Goal: Information Seeking & Learning: Learn about a topic

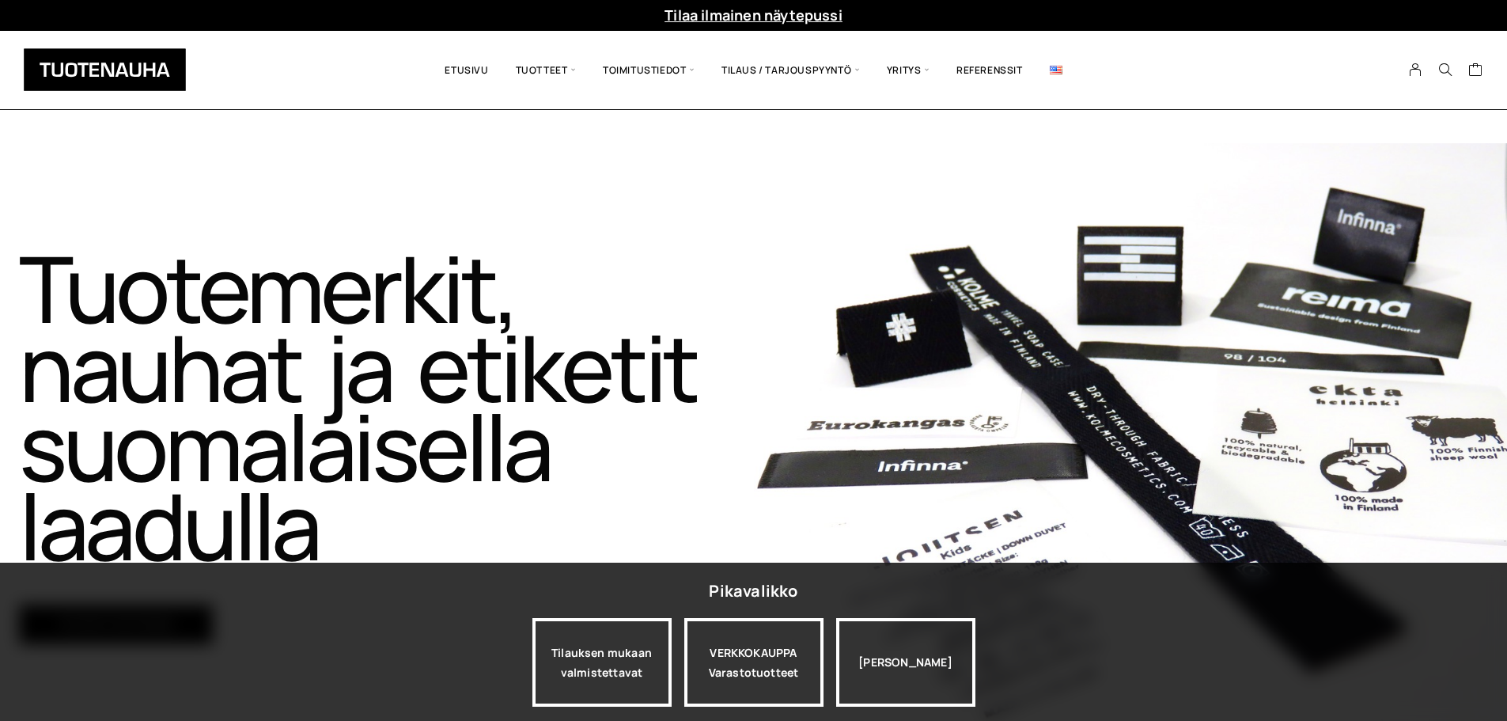
scroll to position [1, 0]
click at [1058, 71] on img at bounding box center [1056, 70] width 13 height 9
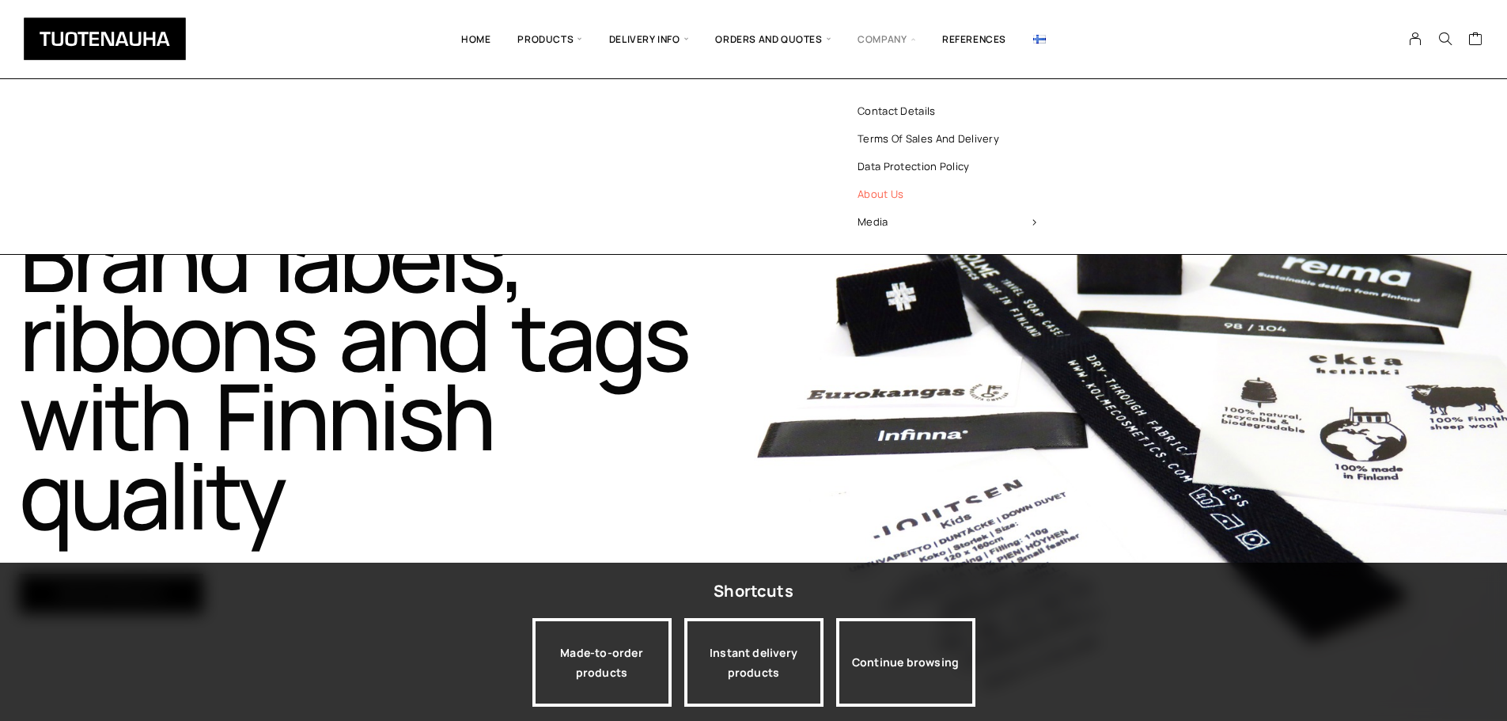
click at [887, 188] on link "About us" at bounding box center [946, 194] width 229 height 28
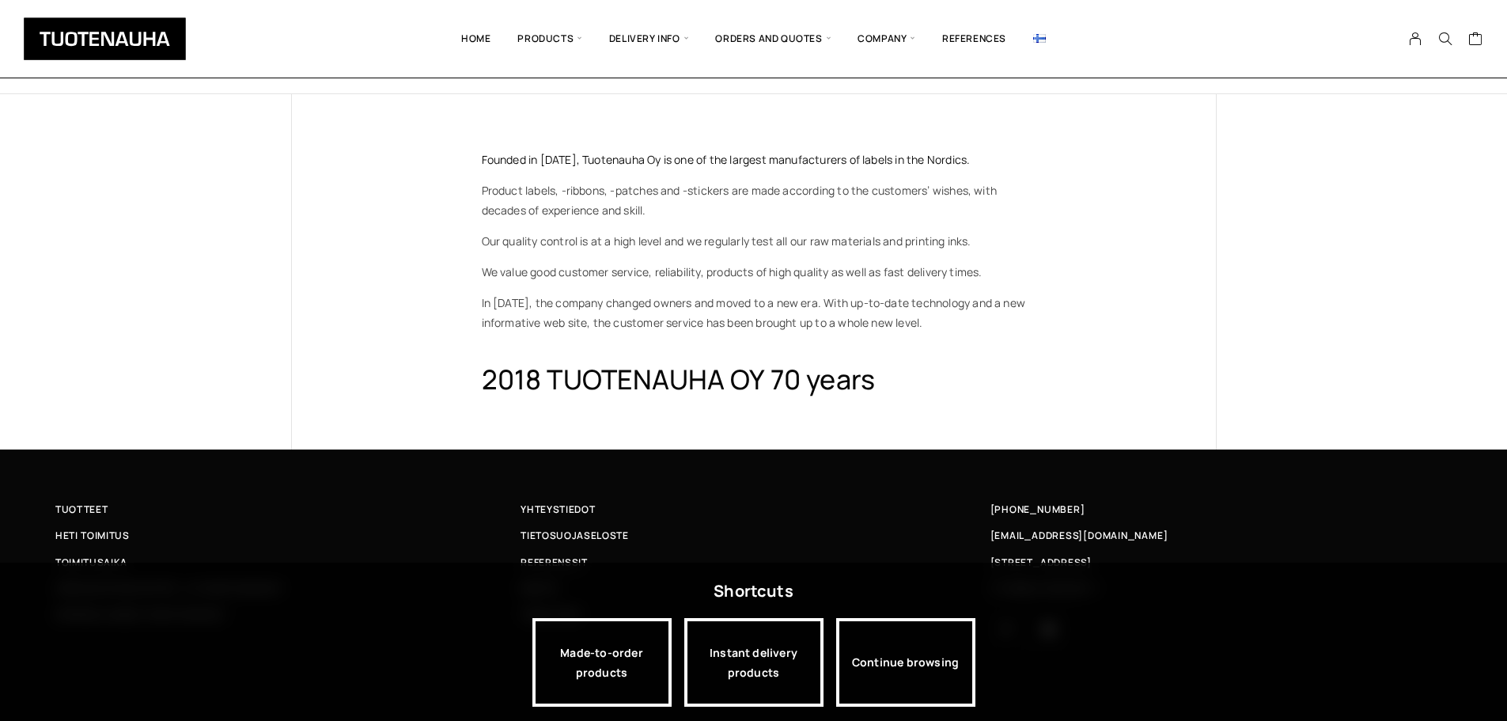
scroll to position [51, 0]
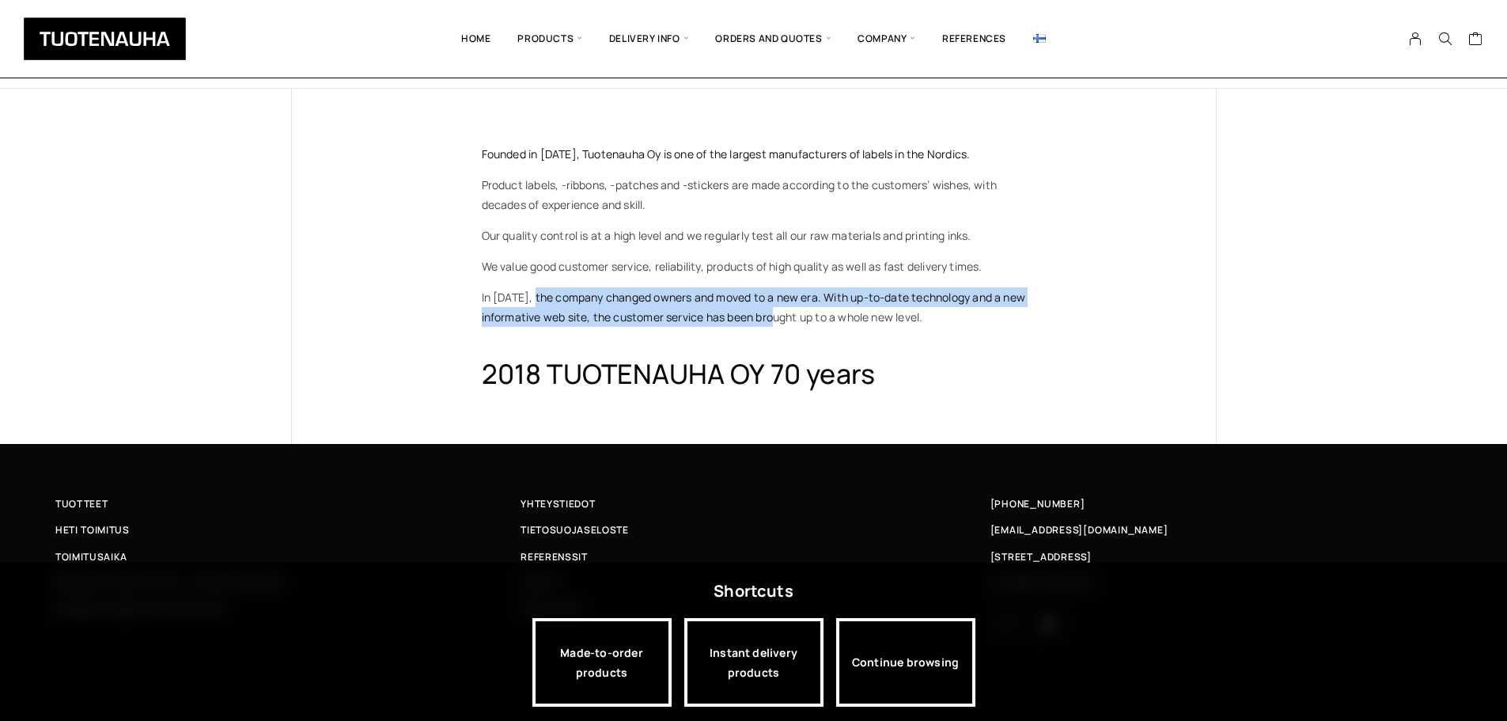
drag, startPoint x: 543, startPoint y: 297, endPoint x: 788, endPoint y: 314, distance: 245.8
click at [788, 212] on span "In 2017, the company changed owners and moved to a new era. With up-to-date tec…" at bounding box center [740, 194] width 516 height 35
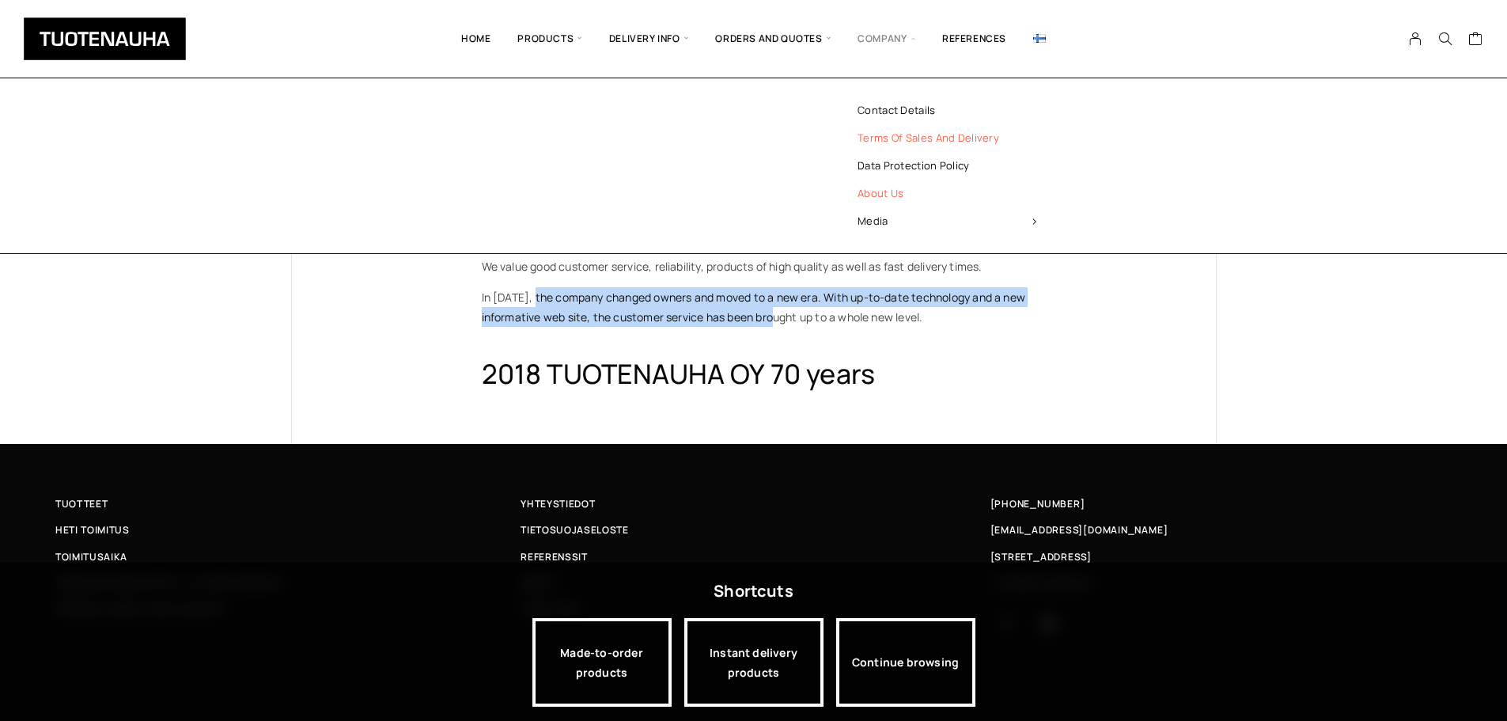
click at [932, 139] on link "Terms of sales and delivery" at bounding box center [946, 138] width 229 height 28
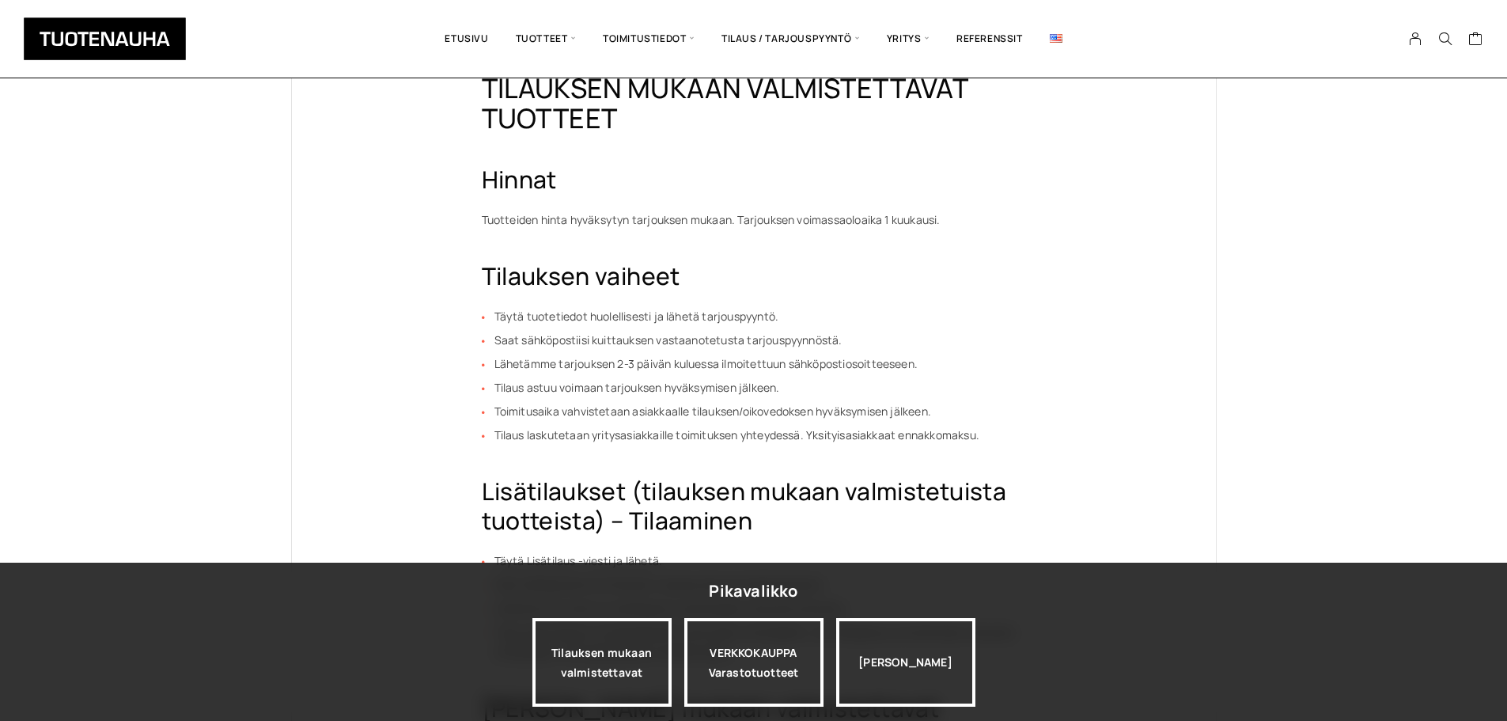
click at [1437, 54] on div "Ostoskori on tyhjä." at bounding box center [1288, 39] width 405 height 54
click at [1443, 42] on icon "Search" at bounding box center [1445, 39] width 14 height 14
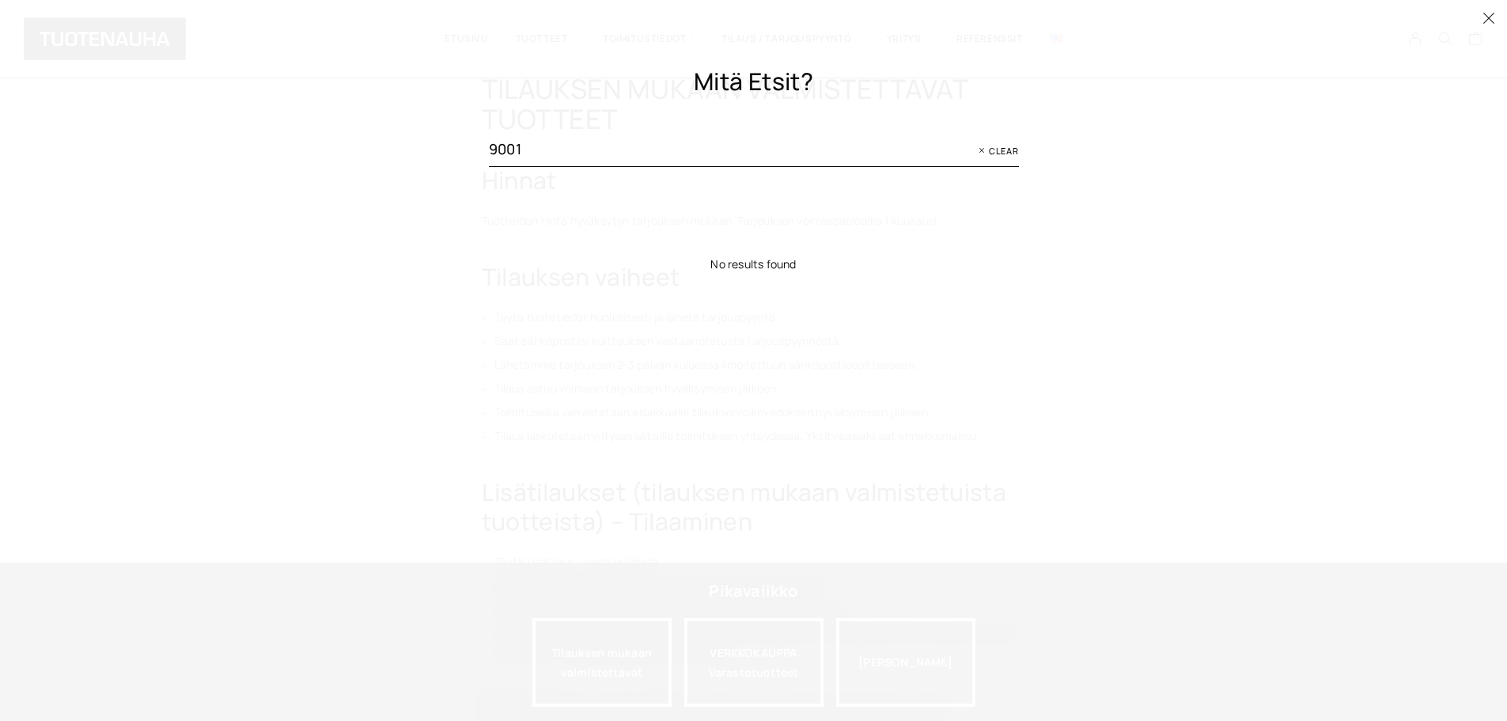
drag, startPoint x: 814, startPoint y: 144, endPoint x: 134, endPoint y: 116, distance: 680.0
click at [225, 129] on div "Mitä etsit? 9001 Clear No results found" at bounding box center [753, 360] width 1507 height 721
type input "oeko"
click at [460, 182] on div at bounding box center [753, 360] width 1507 height 721
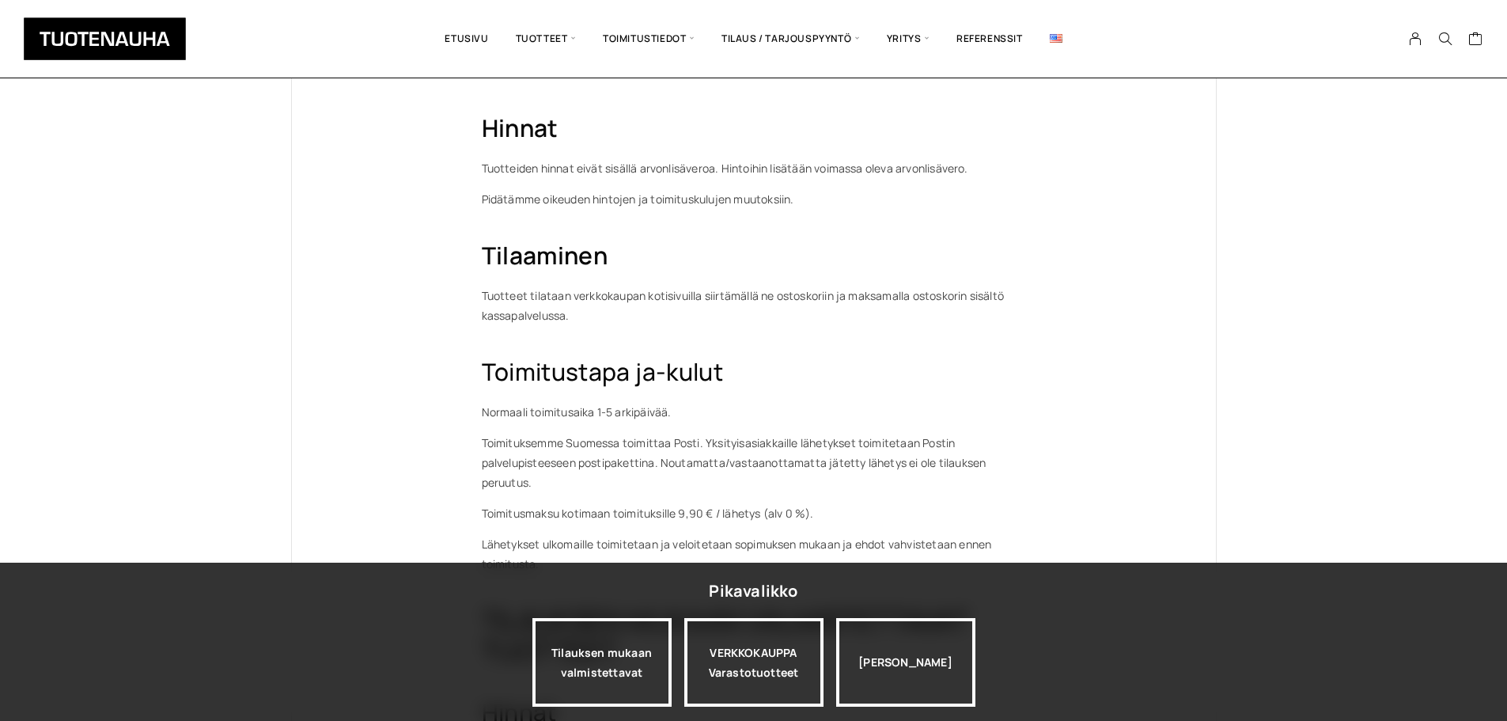
scroll to position [0, 0]
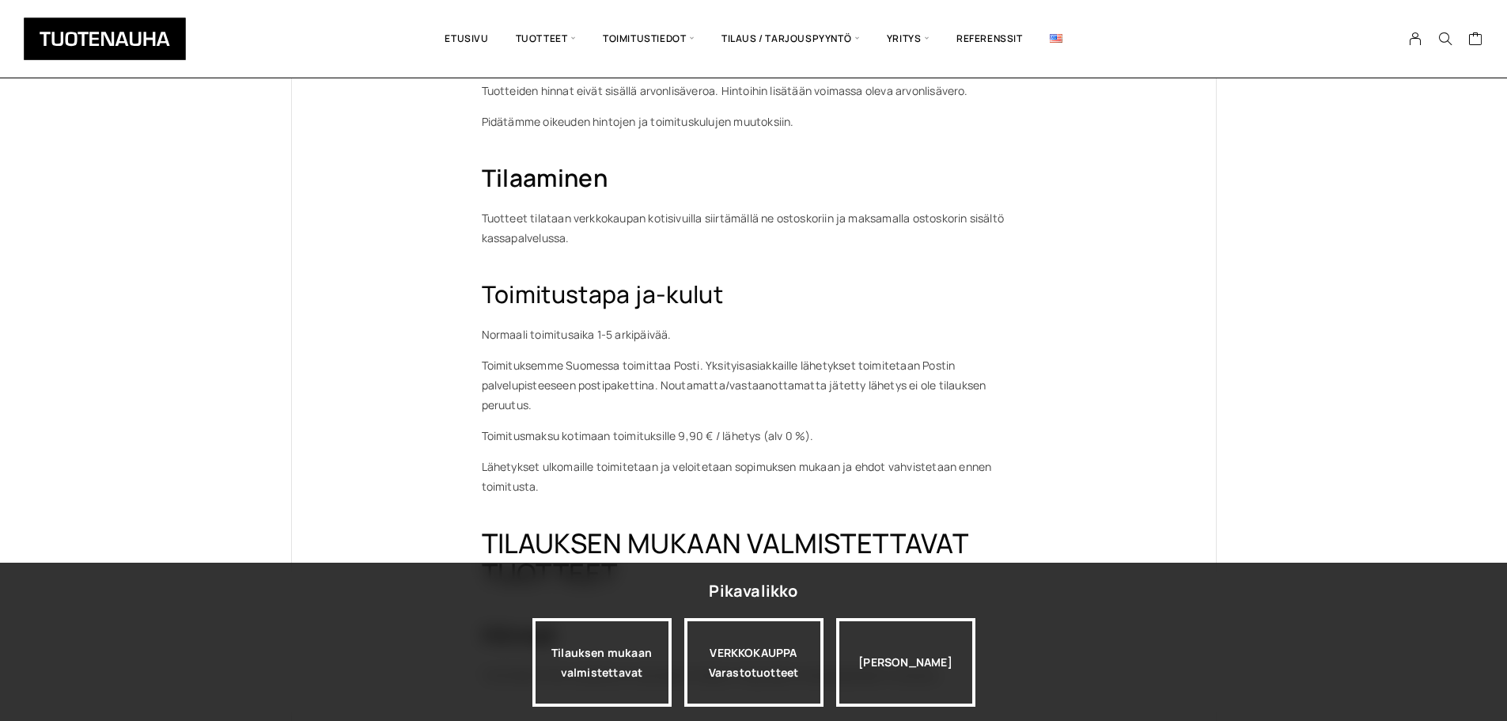
click at [142, 47] on img at bounding box center [105, 38] width 162 height 43
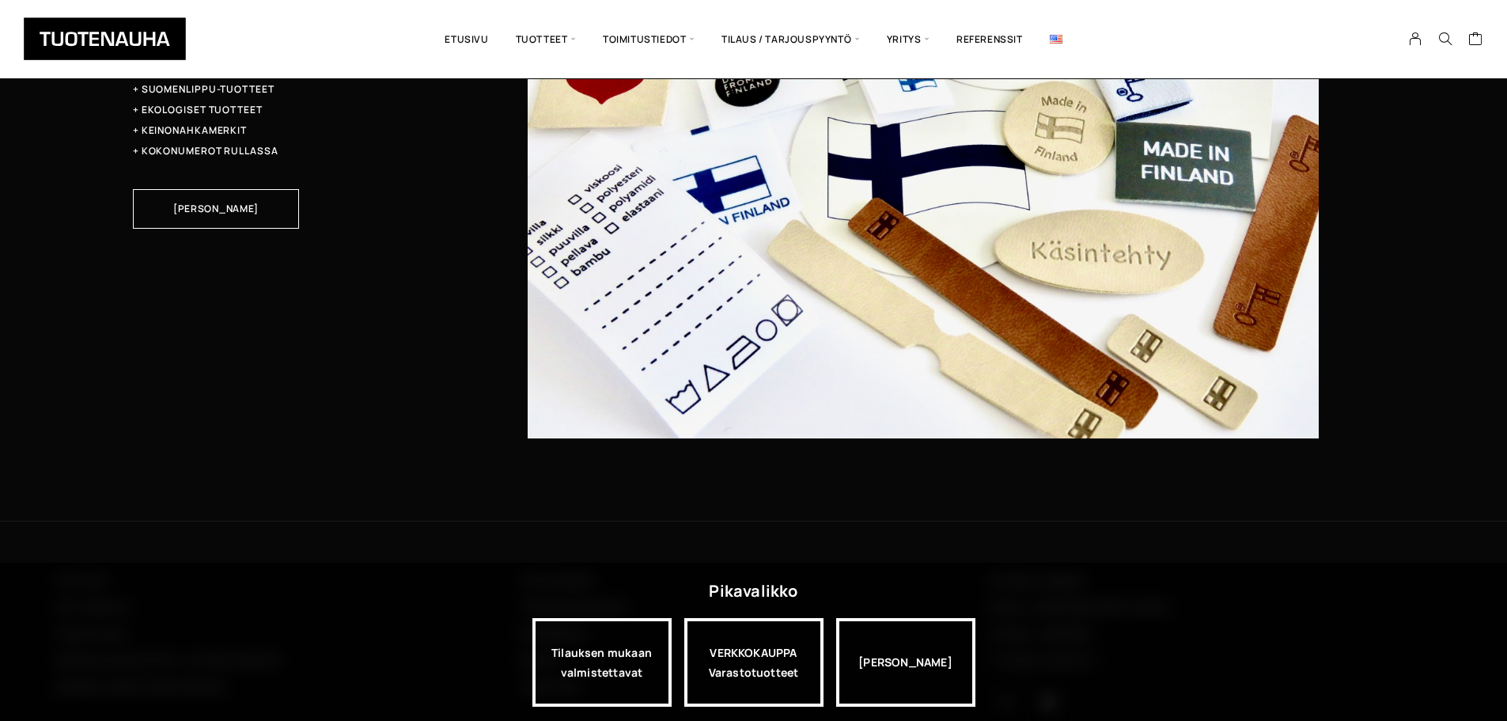
scroll to position [5268, 0]
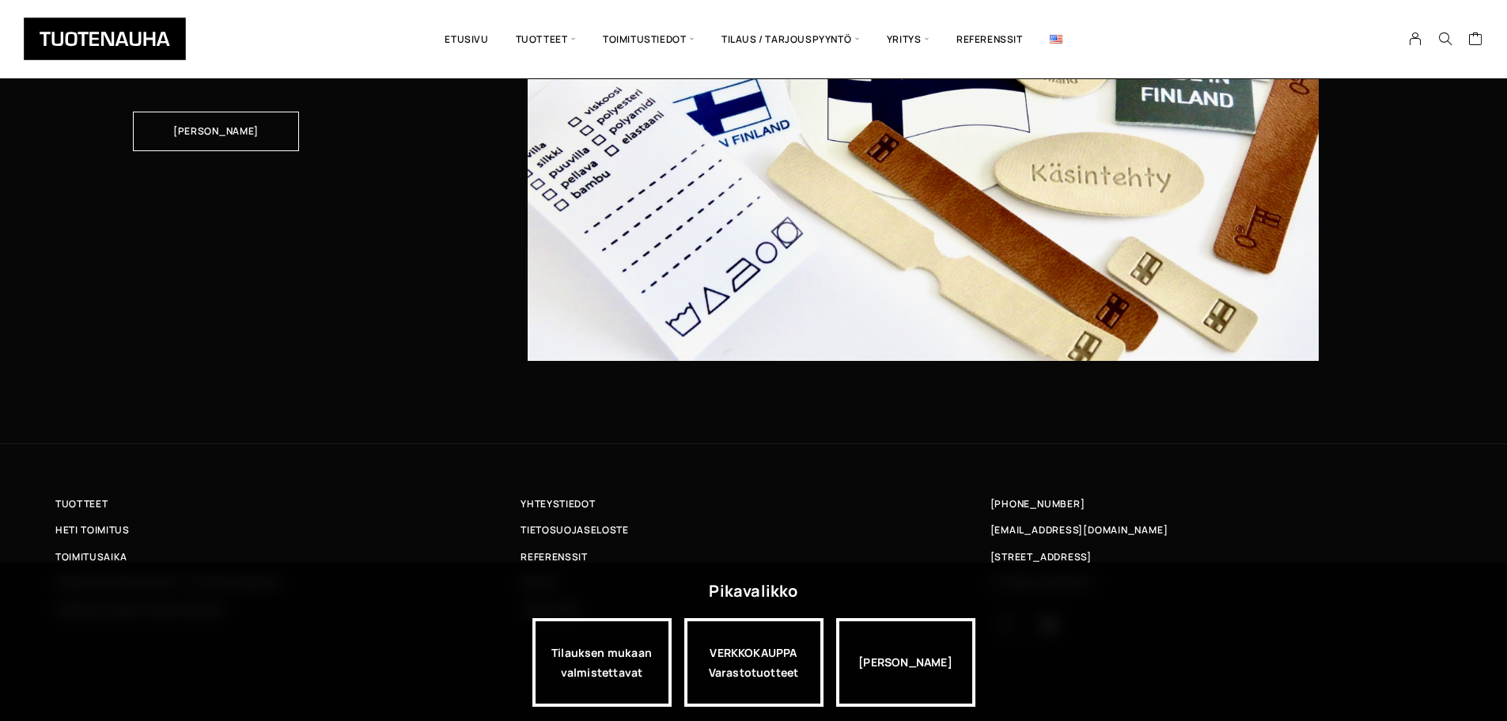
click at [1059, 42] on img at bounding box center [1056, 39] width 13 height 9
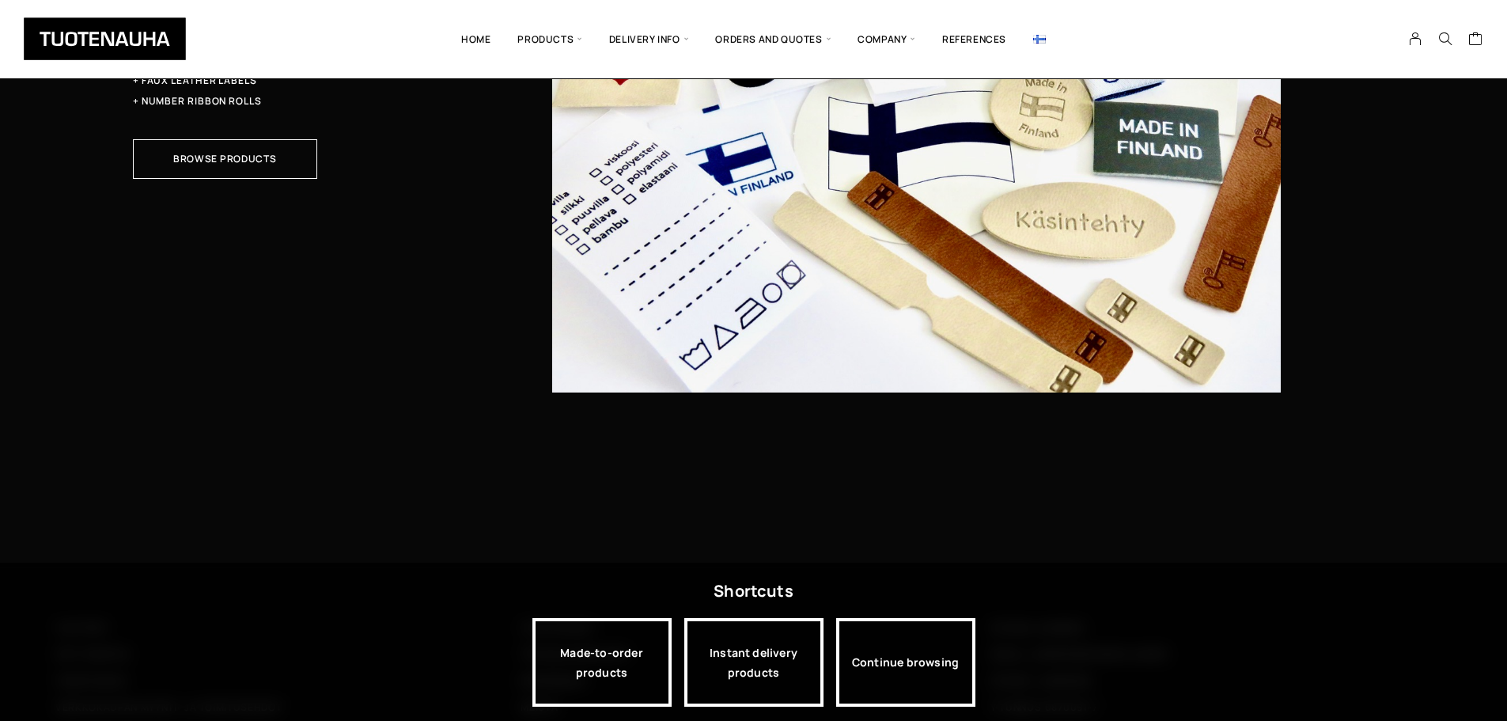
scroll to position [4975, 0]
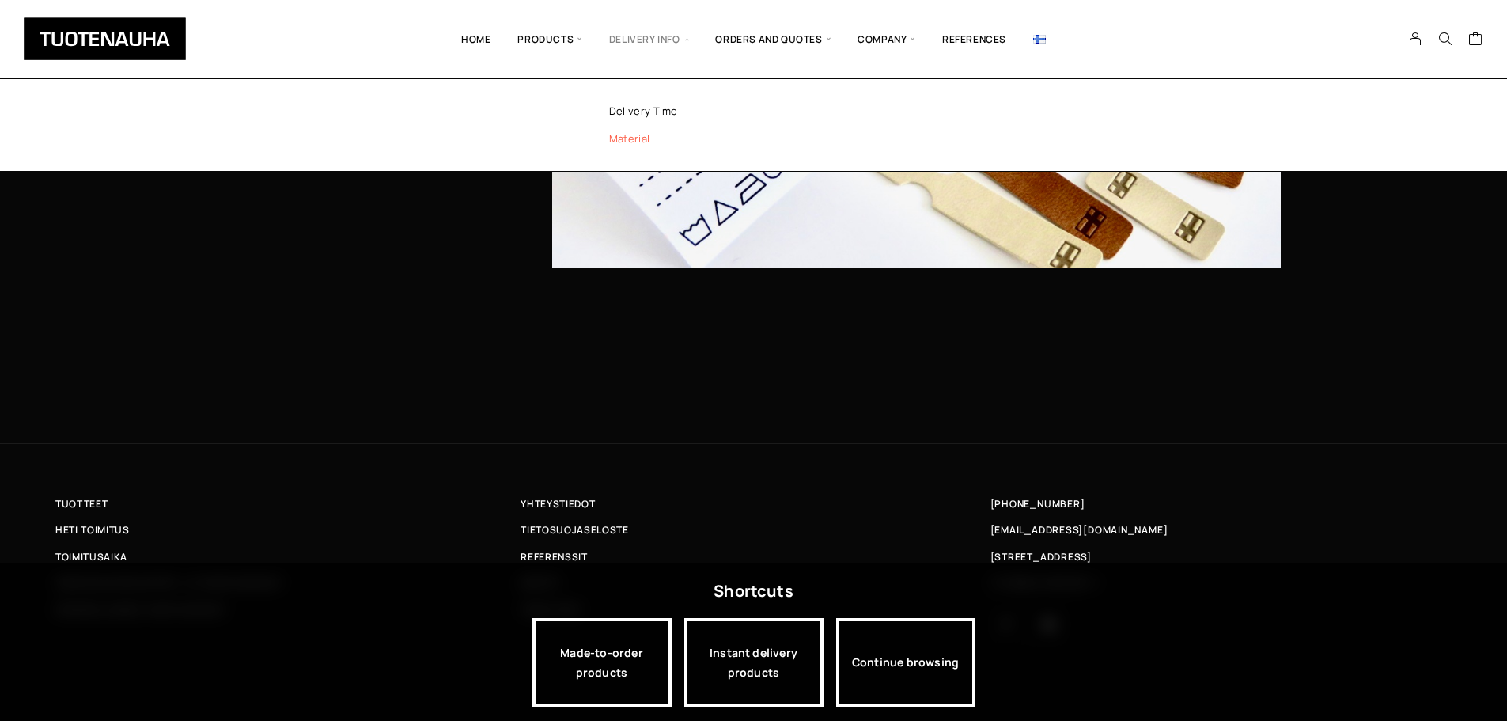
click at [635, 138] on link "Material" at bounding box center [698, 139] width 229 height 28
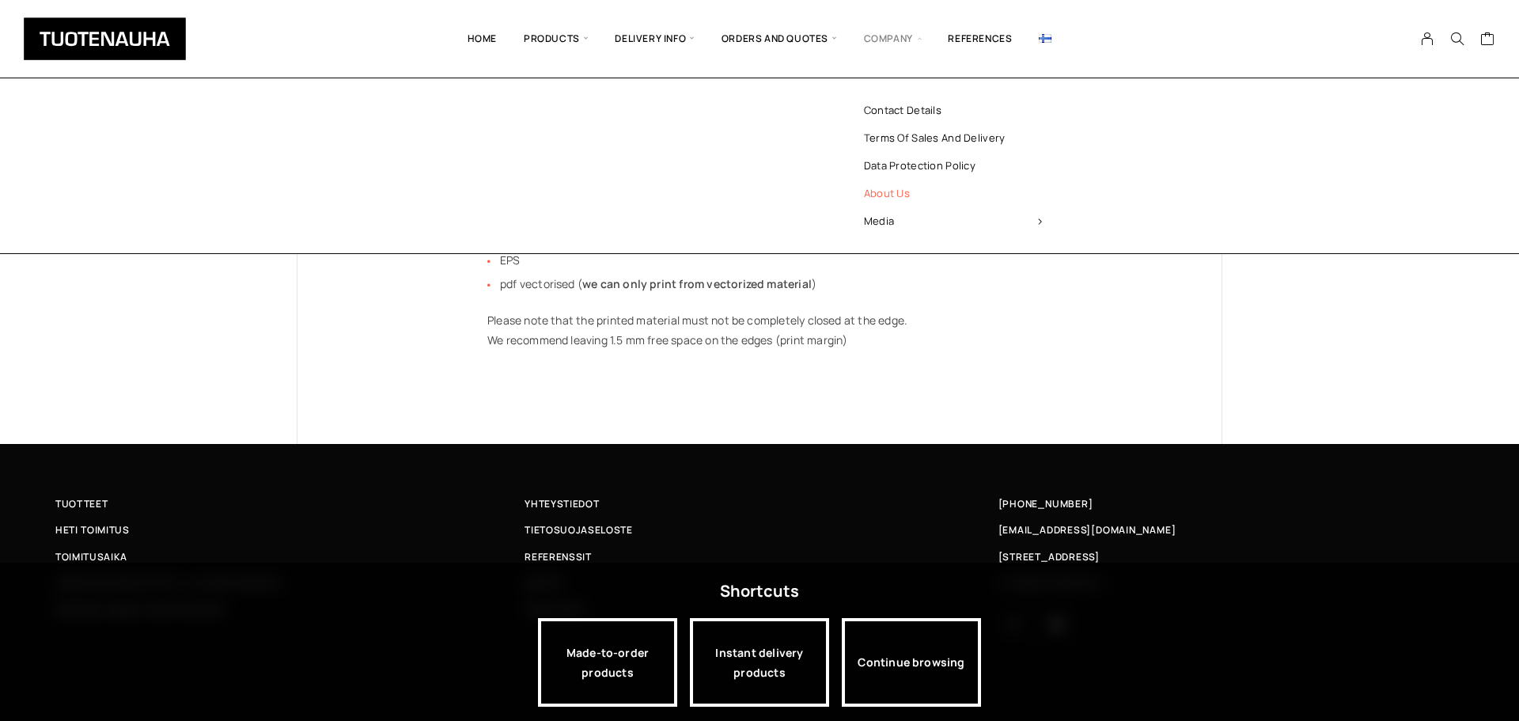
click at [901, 195] on link "About us" at bounding box center [952, 194] width 229 height 28
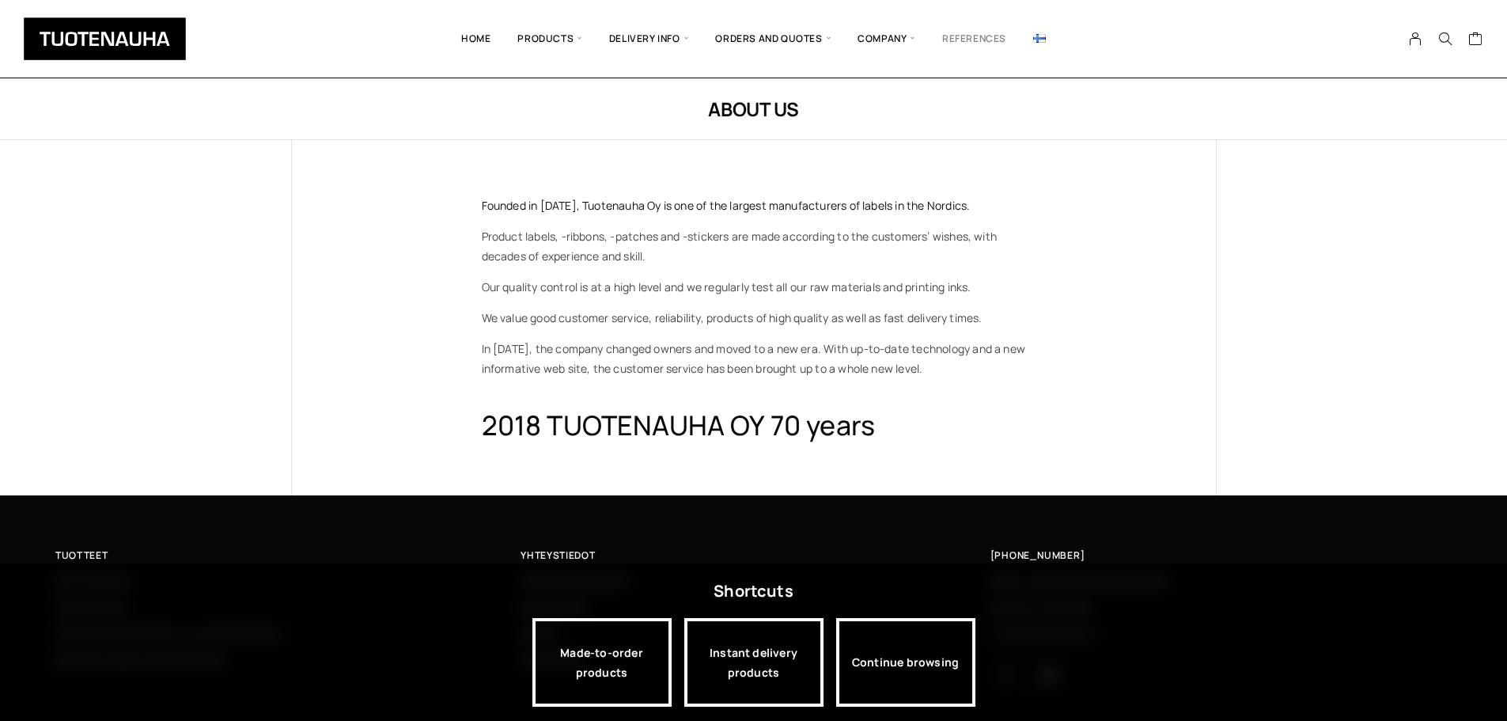
click at [988, 36] on link "References" at bounding box center [974, 39] width 91 height 54
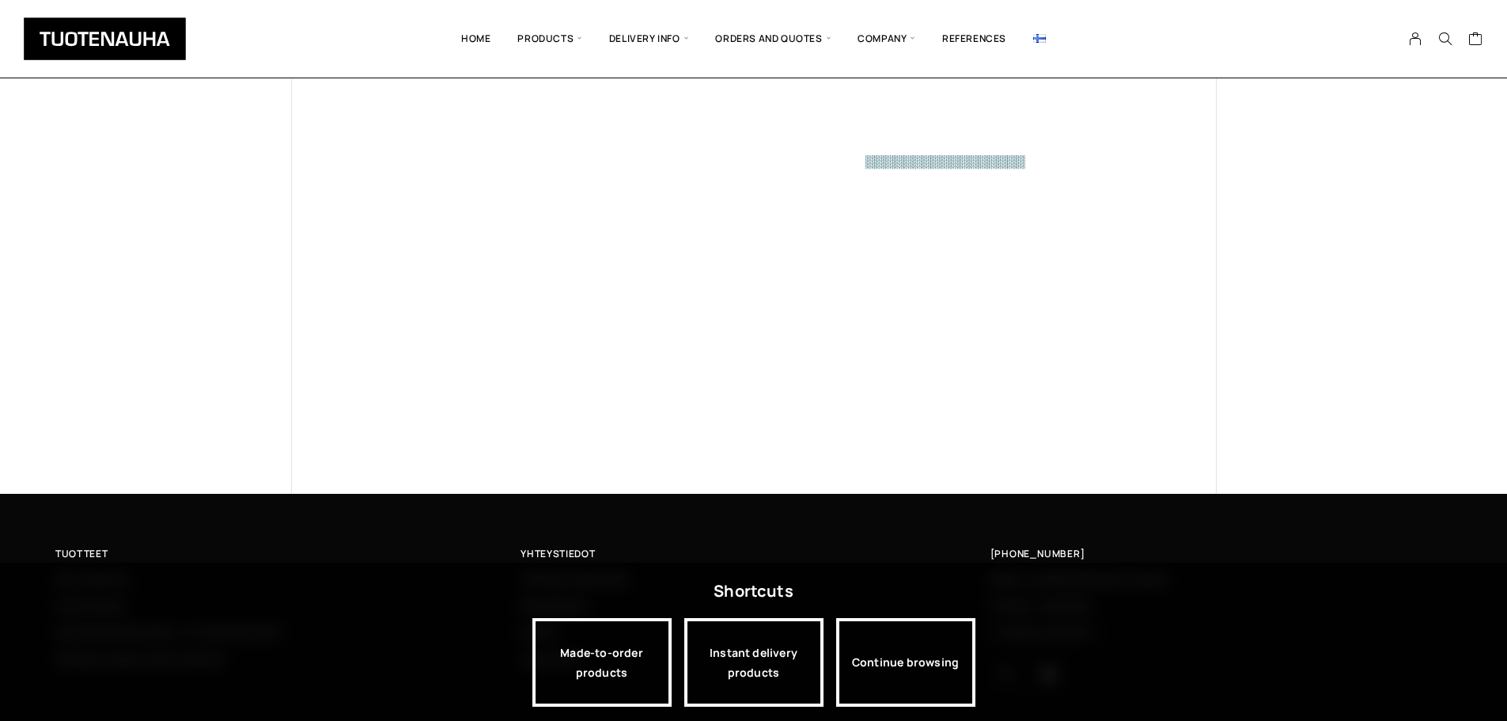
scroll to position [1153, 0]
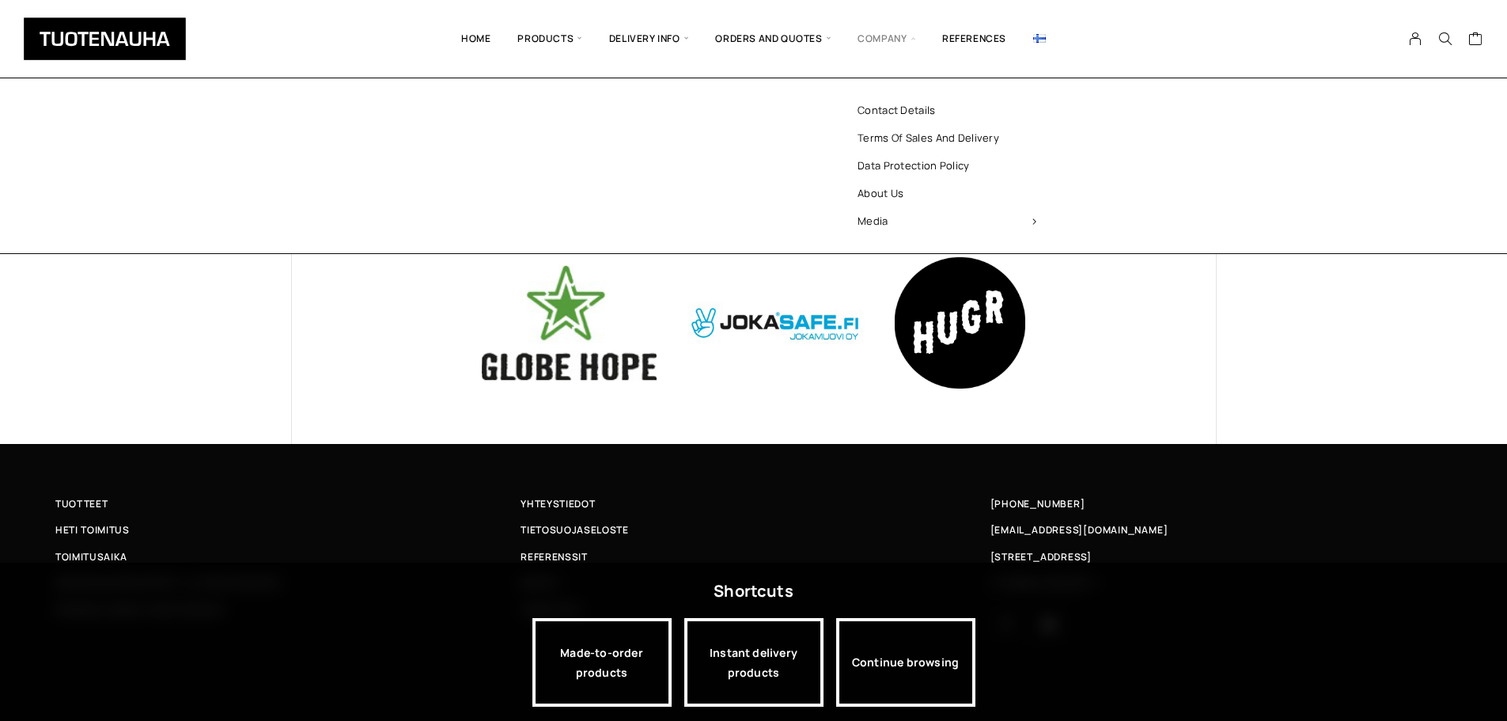
click at [899, 32] on span "Company" at bounding box center [886, 39] width 85 height 54
click at [891, 195] on link "About us" at bounding box center [946, 194] width 229 height 28
